Goal: Information Seeking & Learning: Find contact information

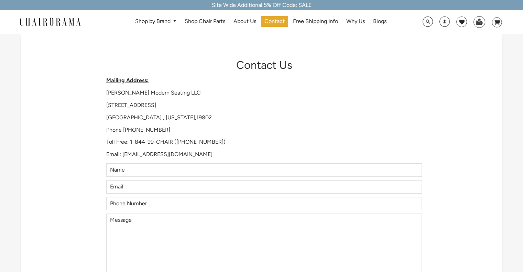
drag, startPoint x: 156, startPoint y: 108, endPoint x: 100, endPoint y: 105, distance: 55.7
click at [100, 105] on div "Contact Us Mailing Address: [PERSON_NAME] Modern Seating LLC [STREET_ADDRESS][U…" at bounding box center [261, 184] width 481 height 301
copy p "[STREET_ADDRESS]"
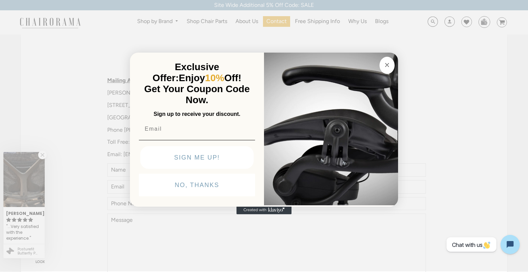
click at [393, 65] on button "Close dialog" at bounding box center [386, 65] width 15 height 17
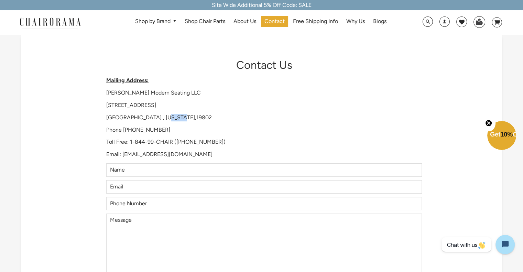
drag, startPoint x: 180, startPoint y: 118, endPoint x: 162, endPoint y: 120, distance: 17.6
click at [162, 120] on p "[GEOGRAPHIC_DATA] , [US_STATE],19802" at bounding box center [263, 117] width 315 height 7
copy p "19802"
click at [138, 96] on p "[PERSON_NAME] Modern Seating LLC" at bounding box center [263, 92] width 315 height 7
drag, startPoint x: 106, startPoint y: 92, endPoint x: 190, endPoint y: 96, distance: 84.6
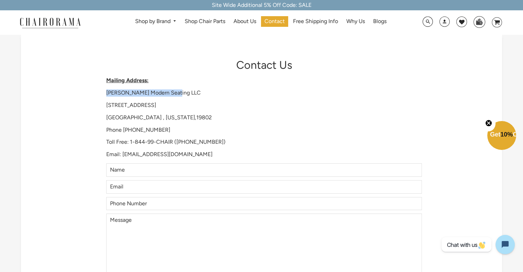
click at [190, 96] on p "[PERSON_NAME] Modern Seating LLC" at bounding box center [263, 92] width 315 height 7
copy p "[PERSON_NAME] Modern Seating LLC"
click at [129, 104] on p "[STREET_ADDRESS]" at bounding box center [263, 105] width 315 height 7
drag, startPoint x: 157, startPoint y: 107, endPoint x: 107, endPoint y: 108, distance: 49.5
click at [107, 108] on p "[STREET_ADDRESS]" at bounding box center [263, 105] width 315 height 7
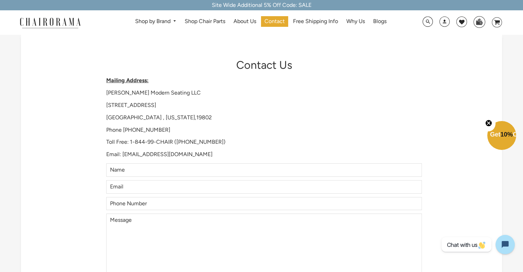
copy p "[STREET_ADDRESS]"
drag, startPoint x: 136, startPoint y: 118, endPoint x: 106, endPoint y: 118, distance: 29.9
click at [106, 118] on p "[GEOGRAPHIC_DATA] , [US_STATE],19802" at bounding box center [263, 117] width 315 height 7
copy p "Wilmington"
click at [179, 123] on div "Mailing Address: [PERSON_NAME] Modern Seating LLC [STREET_ADDRESS][US_STATE] Ph…" at bounding box center [263, 117] width 315 height 81
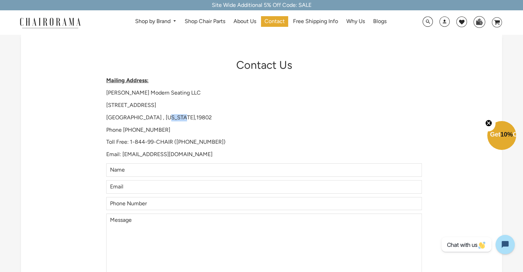
drag, startPoint x: 181, startPoint y: 120, endPoint x: 162, endPoint y: 119, distance: 18.9
click at [162, 119] on p "[GEOGRAPHIC_DATA] , [US_STATE],19802" at bounding box center [263, 117] width 315 height 7
copy p "19802"
drag, startPoint x: 184, startPoint y: 95, endPoint x: 102, endPoint y: 95, distance: 82.5
click at [102, 95] on div "Contact Us Mailing Address: [PERSON_NAME] Modern Seating LLC [STREET_ADDRESS][U…" at bounding box center [261, 184] width 321 height 253
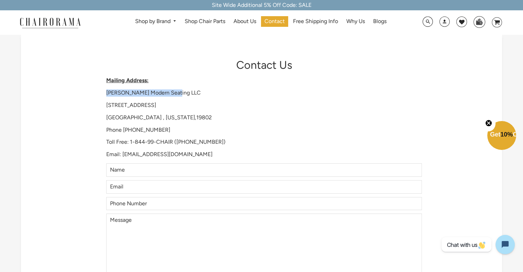
copy p "[PERSON_NAME] Modern Seating LLC"
drag, startPoint x: 155, startPoint y: 104, endPoint x: 102, endPoint y: 108, distance: 53.0
click at [102, 108] on div "Contact Us Mailing Address: [PERSON_NAME] Modern Seating LLC [STREET_ADDRESS][U…" at bounding box center [261, 184] width 321 height 253
copy p "[STREET_ADDRESS]"
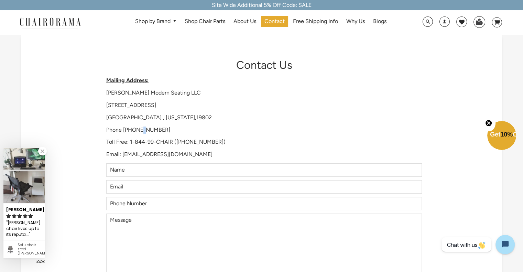
click at [143, 131] on p "Phone [PHONE_NUMBER]" at bounding box center [263, 129] width 315 height 7
drag, startPoint x: 135, startPoint y: 119, endPoint x: 87, endPoint y: 120, distance: 47.8
click at [87, 120] on div "Contact Us Mailing Address: [PERSON_NAME] Modern Seating LLC [STREET_ADDRESS][U…" at bounding box center [261, 184] width 481 height 301
copy p "Wilmington"
